Goal: Transaction & Acquisition: Purchase product/service

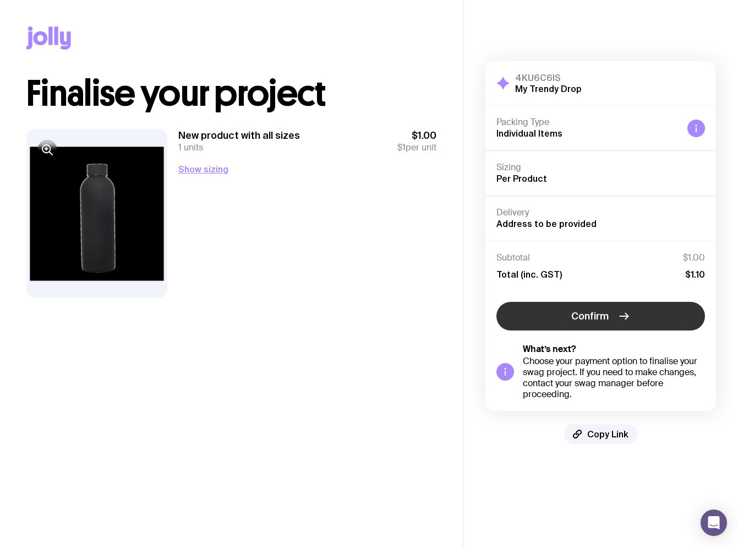
click at [583, 312] on span "Confirm" at bounding box center [589, 315] width 37 height 13
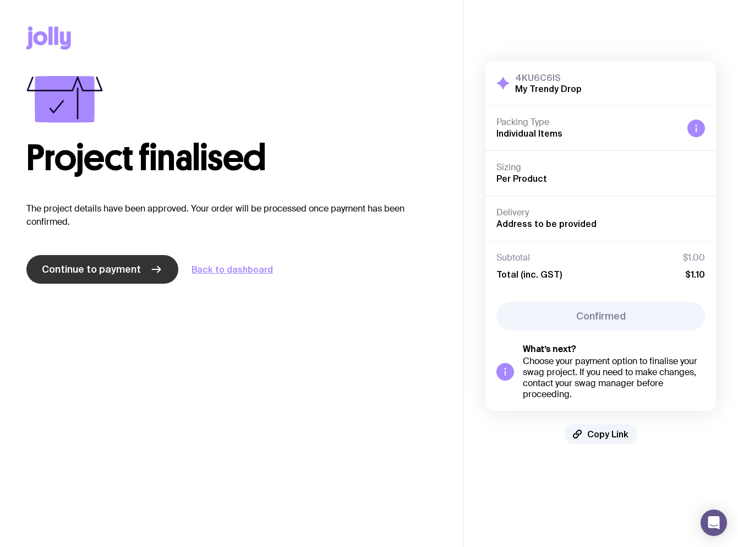
click at [141, 273] on link "Continue to payment" at bounding box center [102, 269] width 152 height 29
